Goal: Find specific page/section

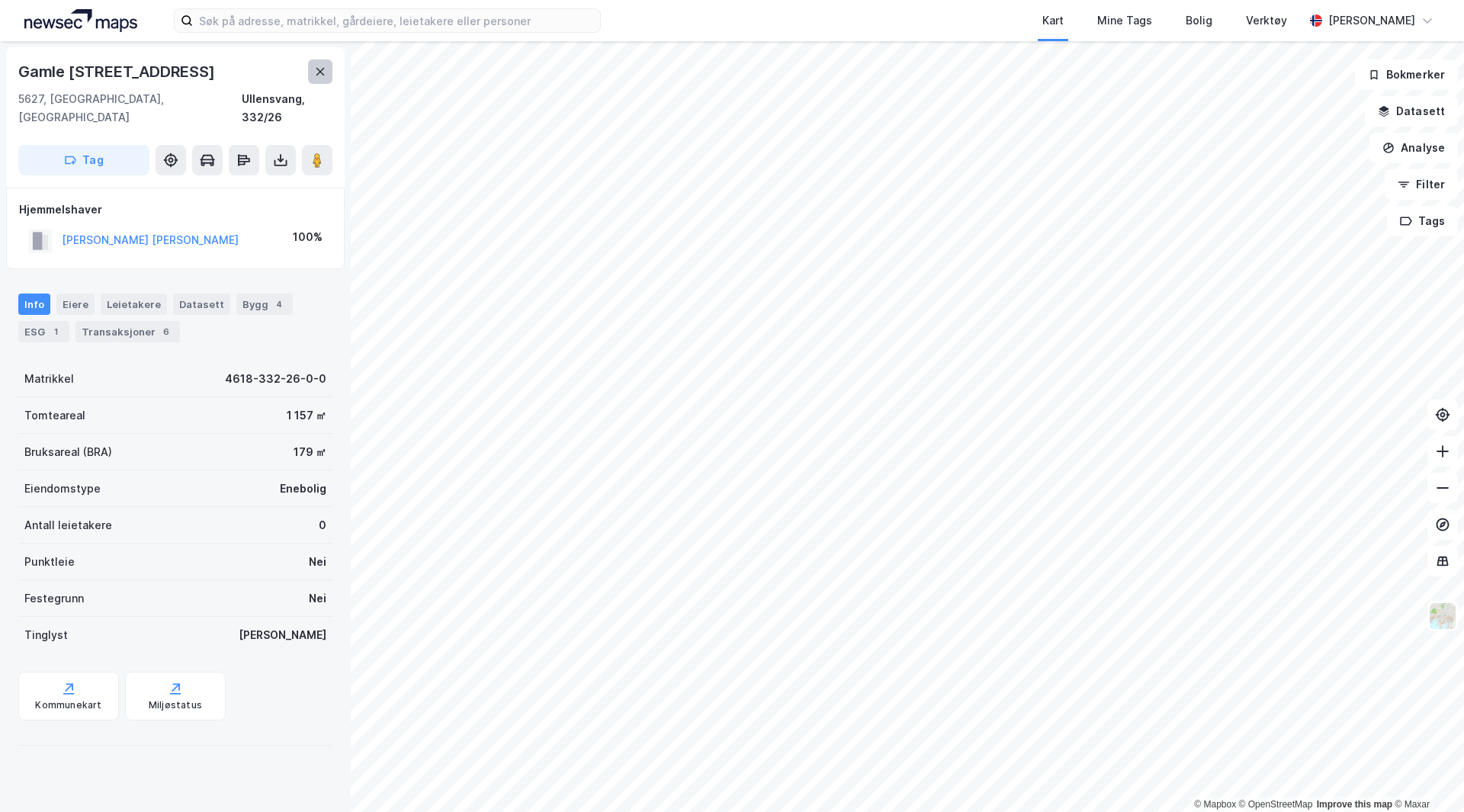
click at [318, 71] on icon at bounding box center [320, 72] width 12 height 12
